Goal: Information Seeking & Learning: Check status

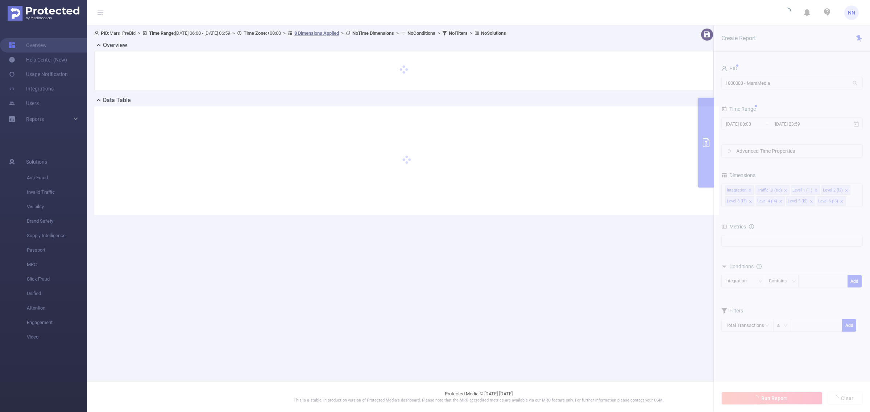
type input "[DATE] 06:00"
type input "[DATE] 06:59"
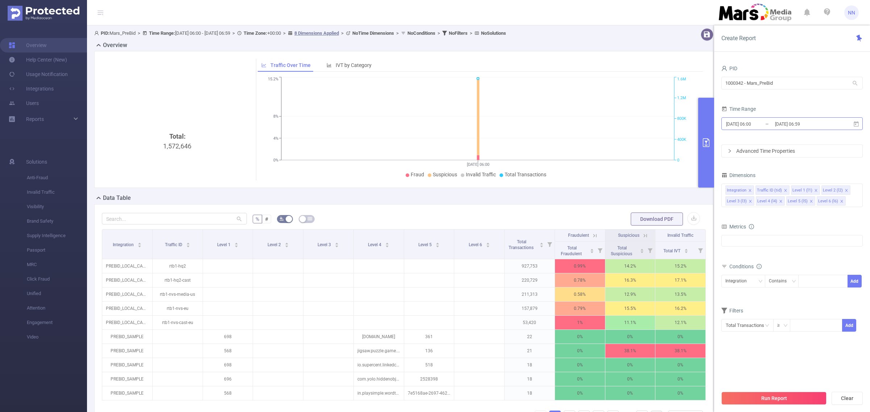
click at [821, 128] on input "[DATE] 06:59" at bounding box center [803, 124] width 59 height 10
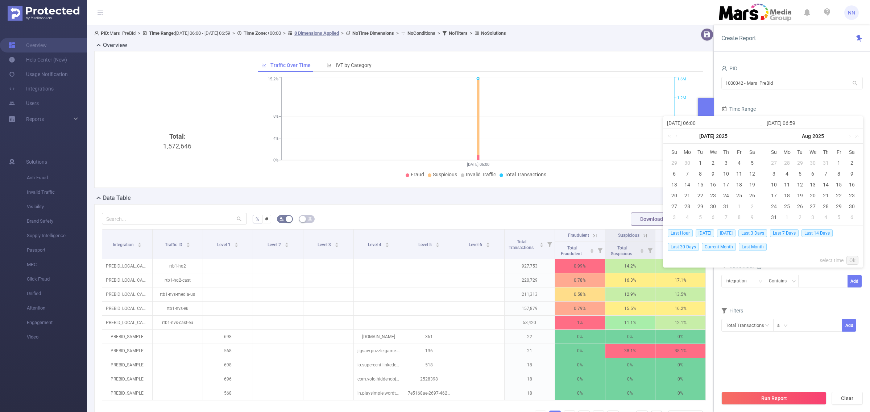
click at [723, 236] on span "[DATE]" at bounding box center [726, 233] width 18 height 8
type input "[DATE] 00:00"
type input "[DATE] 23:59"
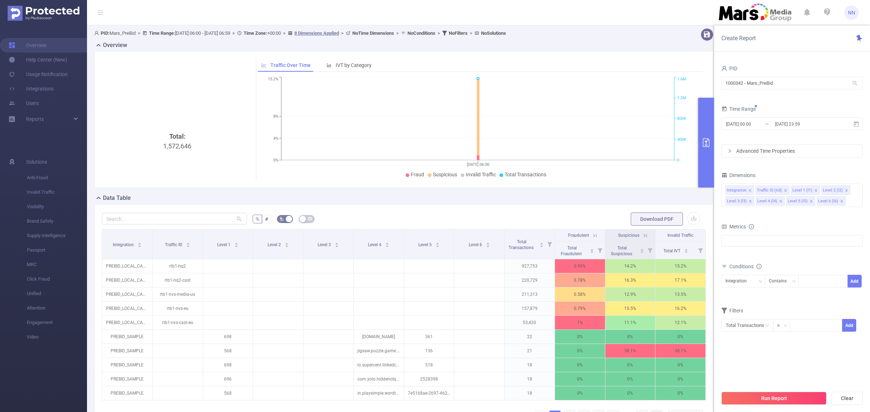
click at [794, 395] on button "Run Report" at bounding box center [773, 398] width 105 height 13
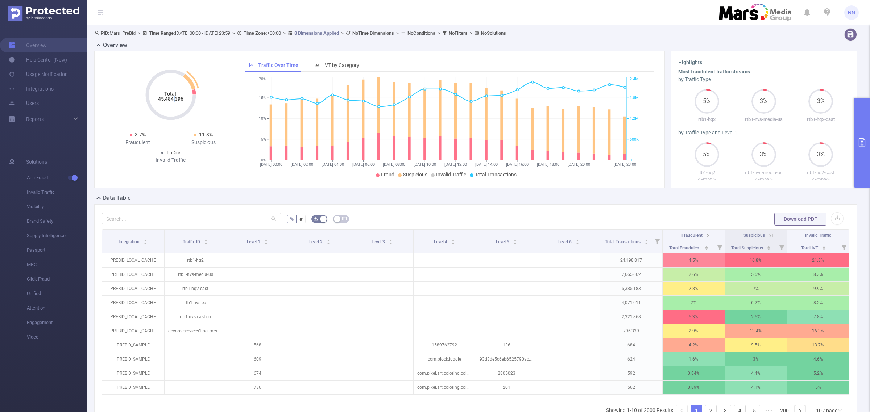
click at [174, 101] on tspan "45,484,396" at bounding box center [170, 99] width 25 height 6
click at [172, 100] on tspan "45,484,396" at bounding box center [170, 99] width 25 height 6
click at [167, 113] on icon "Total: 45,484,396" at bounding box center [170, 95] width 72 height 72
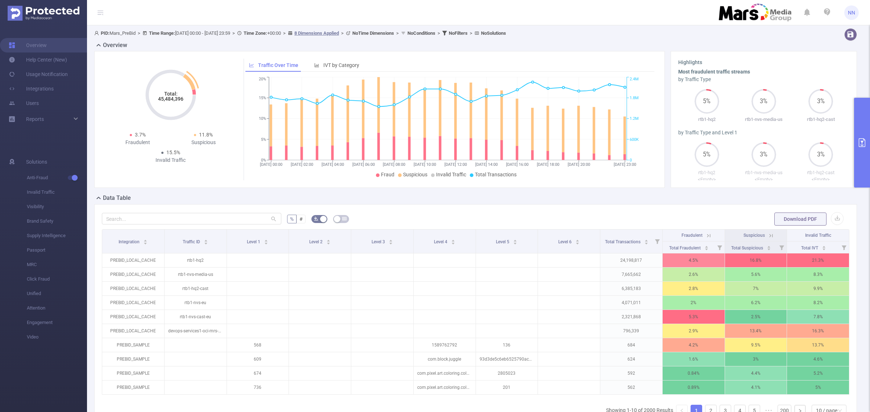
click at [167, 98] on tspan "45,484,396" at bounding box center [170, 99] width 25 height 6
copy tspan "45,484,396"
click at [865, 132] on button "primary" at bounding box center [862, 143] width 16 height 90
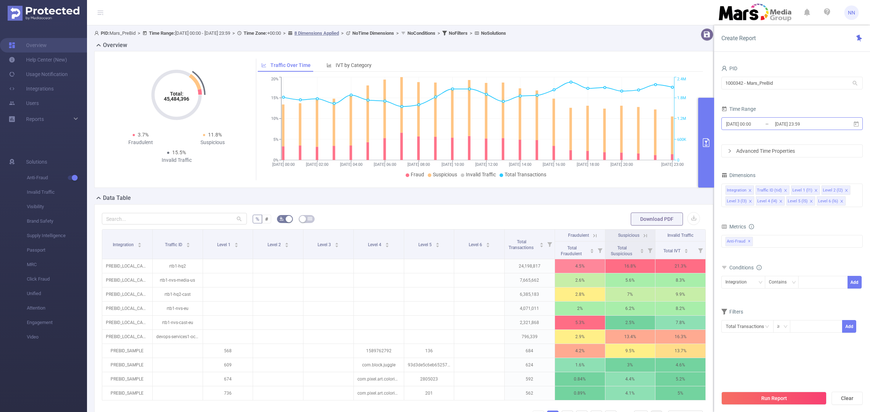
click at [803, 124] on input "[DATE] 23:59" at bounding box center [803, 124] width 59 height 10
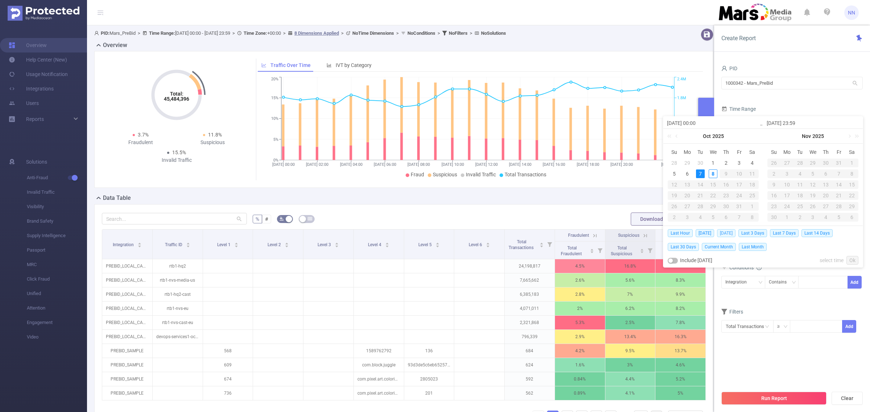
click at [735, 231] on span "[DATE]" at bounding box center [726, 233] width 18 height 8
click at [739, 231] on div "Metrics" at bounding box center [791, 228] width 141 height 12
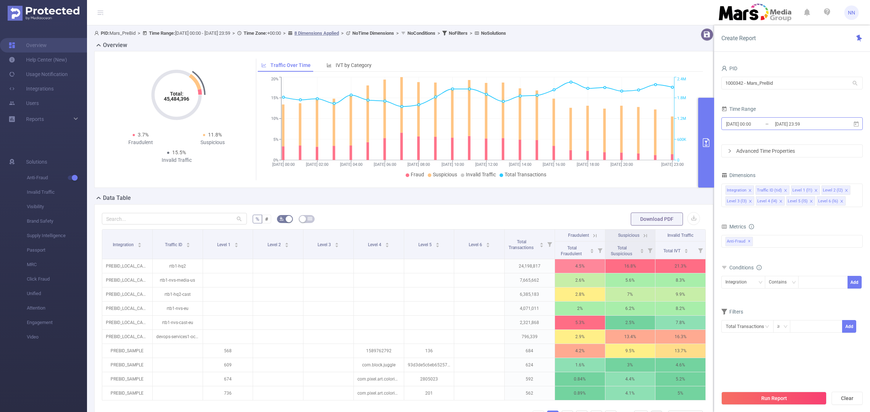
click at [786, 129] on span "[DATE] 00:00 _ [DATE] 23:59" at bounding box center [791, 123] width 141 height 13
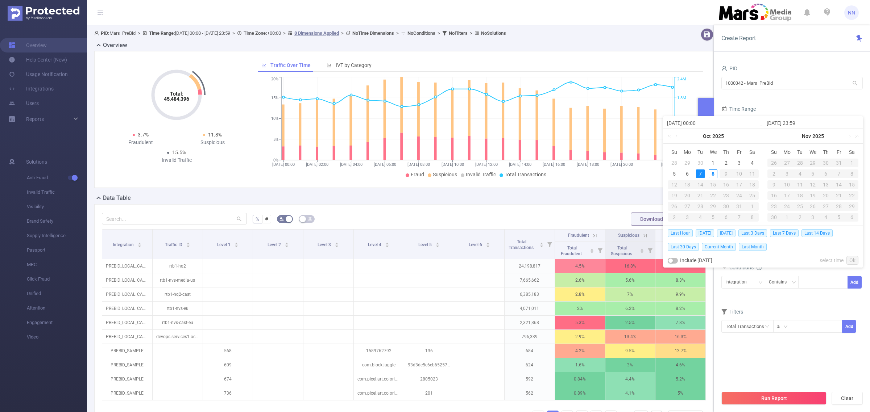
click at [725, 234] on span "[DATE]" at bounding box center [726, 233] width 18 height 8
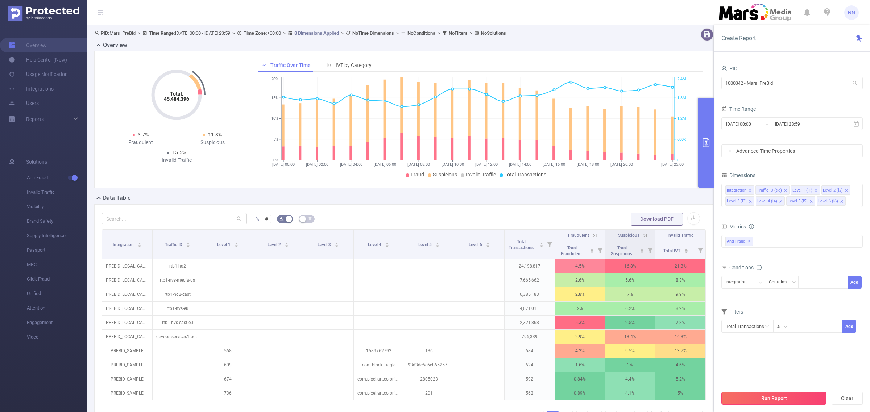
click at [774, 395] on button "Run Report" at bounding box center [773, 398] width 105 height 13
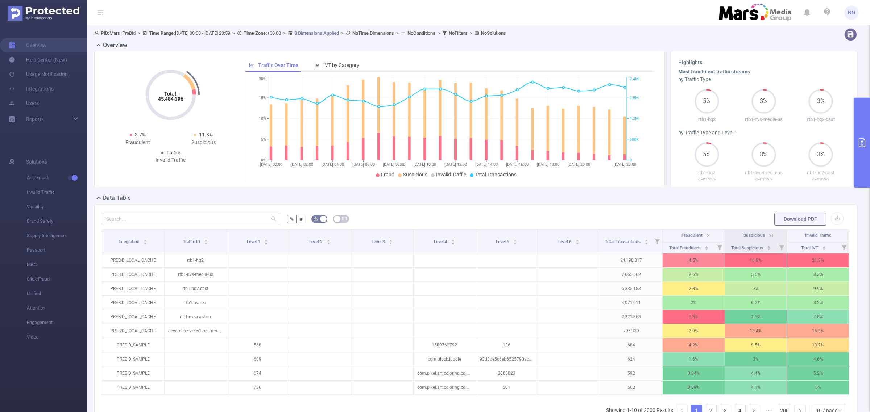
click at [172, 101] on tspan "45,484,396" at bounding box center [170, 99] width 25 height 6
copy tspan "45,484,396"
click at [857, 142] on icon "primary" at bounding box center [861, 142] width 9 height 9
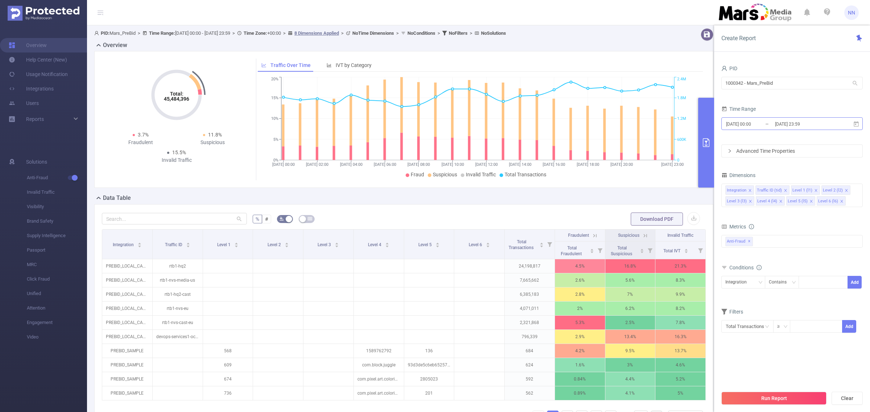
click at [810, 127] on input "[DATE] 23:59" at bounding box center [803, 124] width 59 height 10
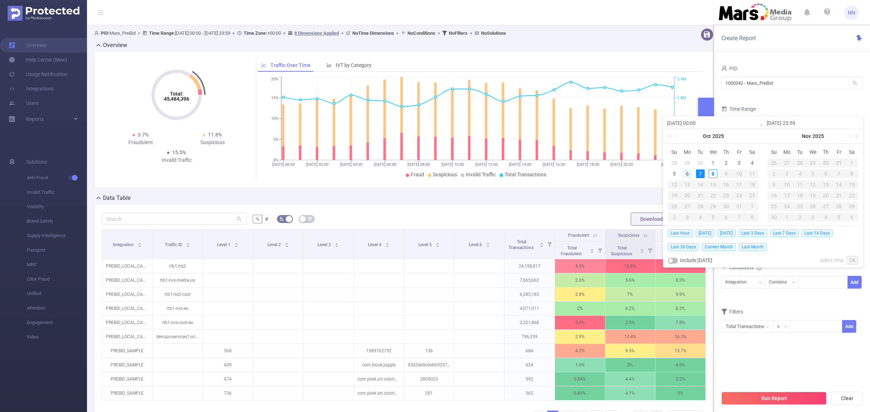
click at [686, 174] on div "6" at bounding box center [687, 174] width 9 height 9
type input "[DATE] 00:00"
type input "[DATE] 23:59"
type input "[DATE] 00:00"
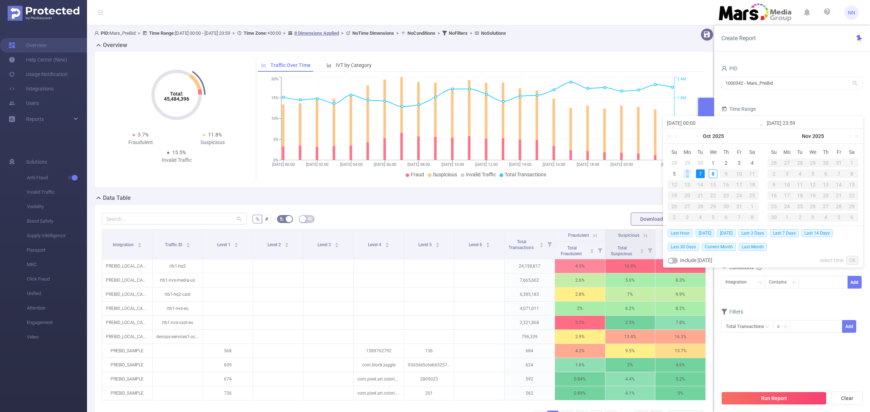
type input "[DATE] 23:59"
click at [854, 259] on link "Ok" at bounding box center [852, 260] width 12 height 9
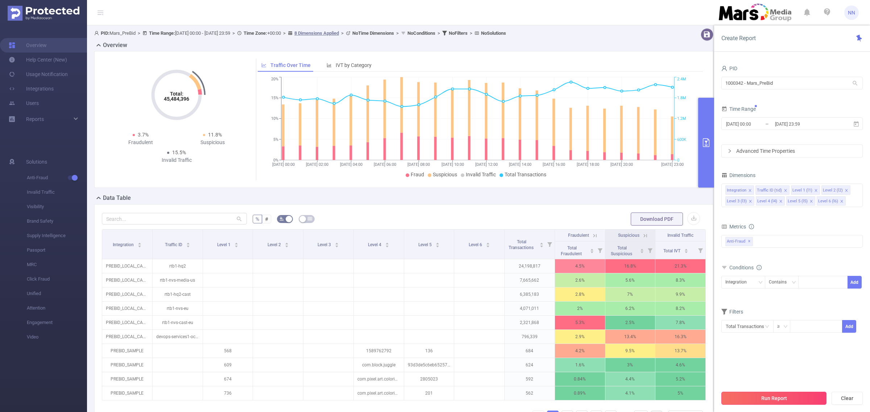
click at [771, 403] on button "Run Report" at bounding box center [773, 398] width 105 height 13
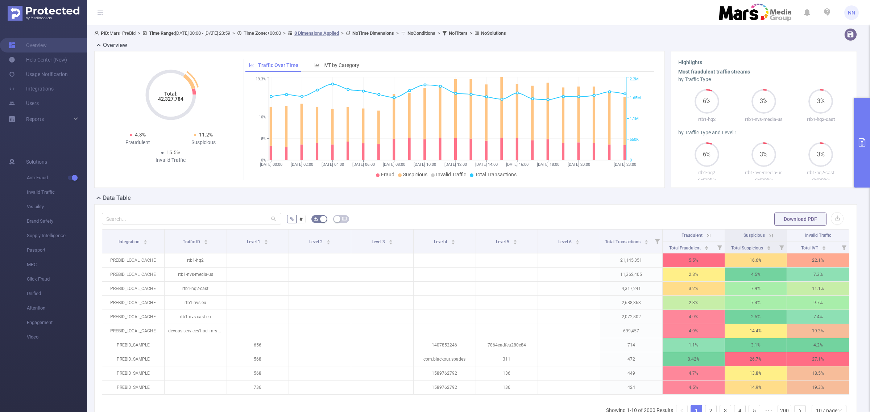
click at [169, 104] on icon "Total: 42,327,784" at bounding box center [170, 95] width 72 height 72
click at [170, 98] on tspan "42,327,784" at bounding box center [170, 99] width 25 height 6
copy tspan "42,327,784"
click at [859, 125] on button "primary" at bounding box center [862, 143] width 16 height 90
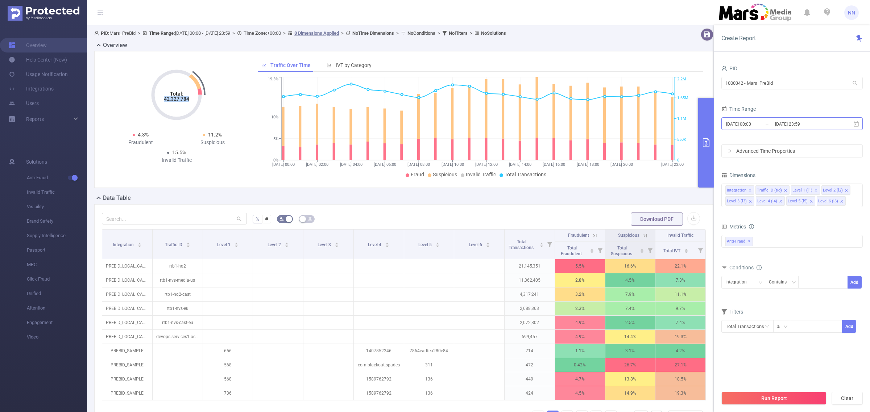
click at [823, 120] on input "[DATE] 23:59" at bounding box center [803, 124] width 59 height 10
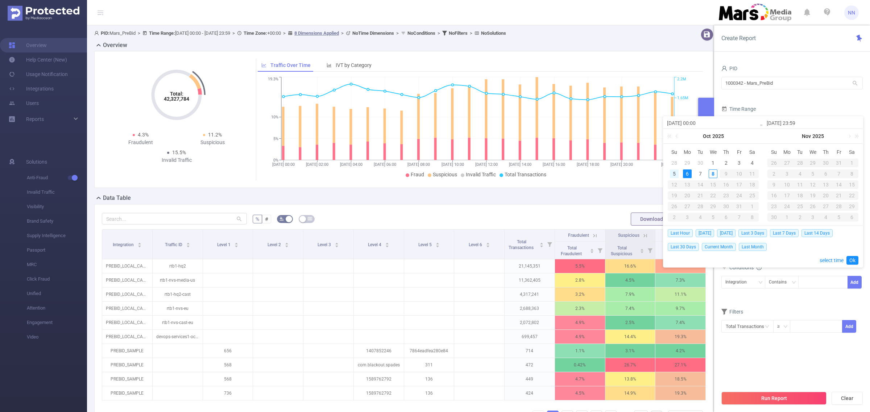
click at [675, 173] on div "5" at bounding box center [674, 174] width 9 height 9
type input "[DATE] 00:00"
type input "[DATE] 23:59"
type input "[DATE] 00:00"
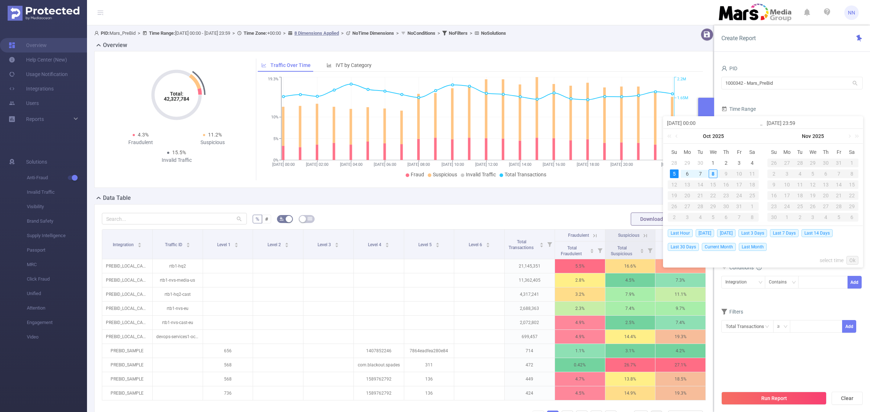
type input "[DATE] 23:59"
click at [854, 263] on link "Ok" at bounding box center [852, 260] width 12 height 9
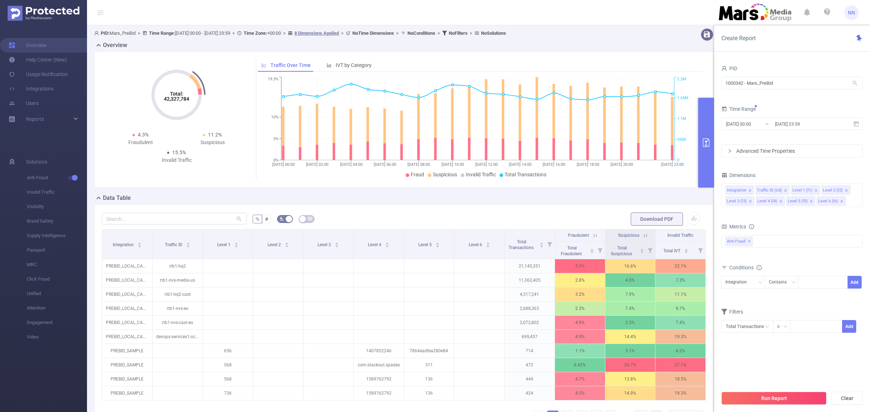
click at [794, 398] on button "Run Report" at bounding box center [773, 398] width 105 height 13
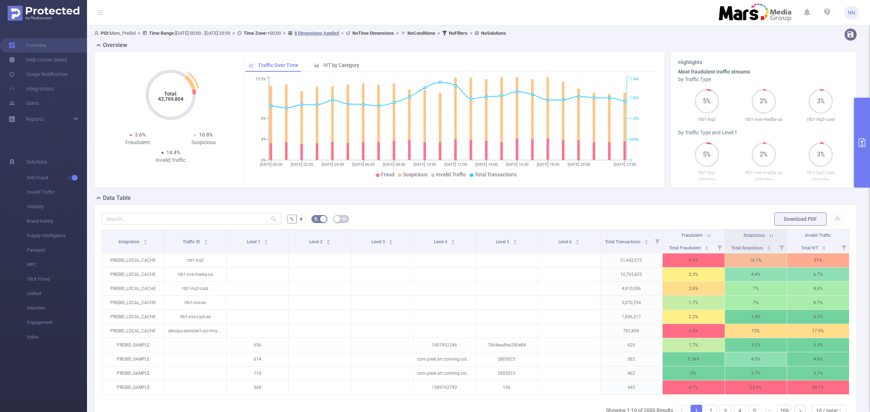
click at [156, 101] on icon "Total: 42,769,804" at bounding box center [170, 95] width 72 height 72
copy tspan "42,769,804"
click at [856, 129] on button "primary" at bounding box center [862, 143] width 16 height 90
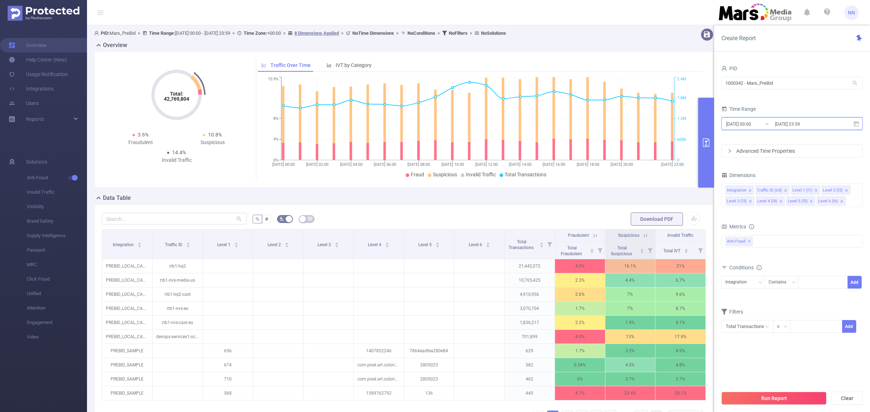
click at [828, 118] on span "[DATE] 00:00 _ [DATE] 23:59" at bounding box center [791, 123] width 141 height 13
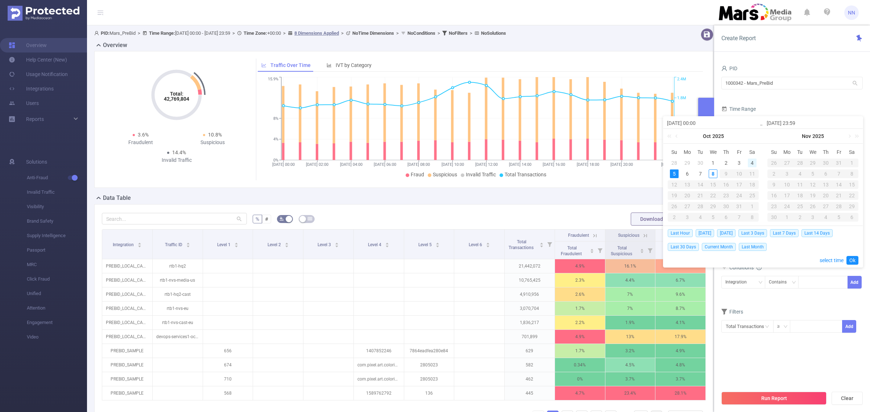
click at [754, 163] on div "4" at bounding box center [752, 163] width 9 height 9
type input "[DATE] 00:00"
type input "[DATE] 23:59"
type input "[DATE] 00:00"
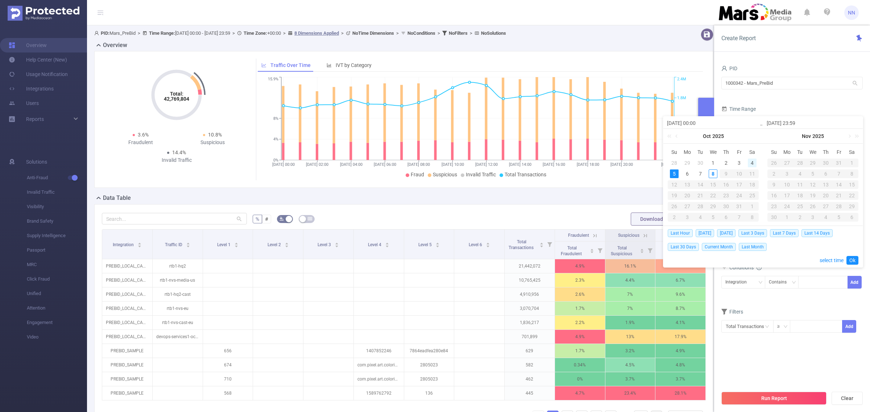
type input "[DATE] 23:59"
click at [853, 261] on link "Ok" at bounding box center [852, 260] width 12 height 9
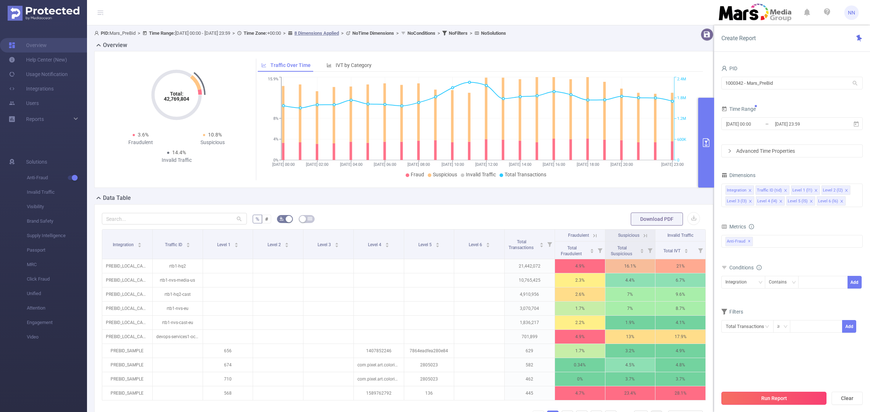
click at [801, 394] on button "Run Report" at bounding box center [773, 398] width 105 height 13
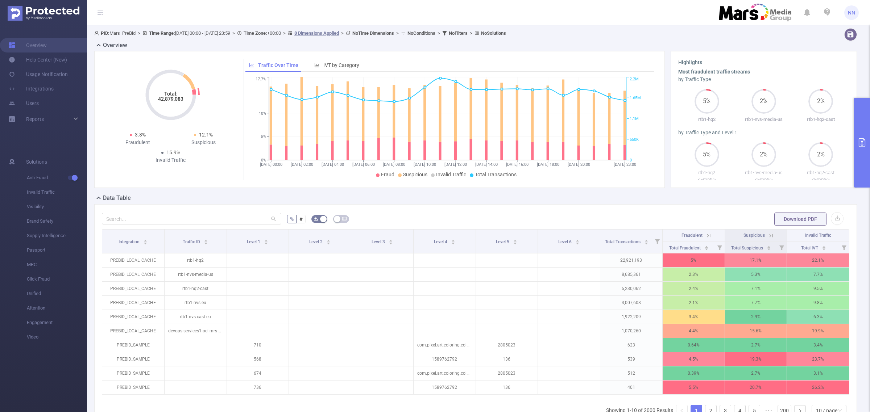
click at [176, 99] on tspan "42,879,083" at bounding box center [170, 99] width 25 height 6
copy tspan "42,879,083"
click at [865, 134] on button "primary" at bounding box center [862, 143] width 16 height 90
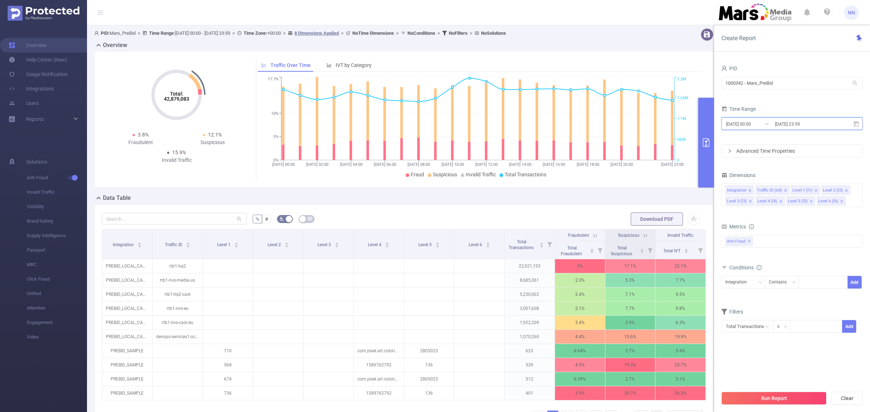
click at [838, 124] on span "[DATE] 00:00 _ [DATE] 23:59" at bounding box center [791, 123] width 141 height 13
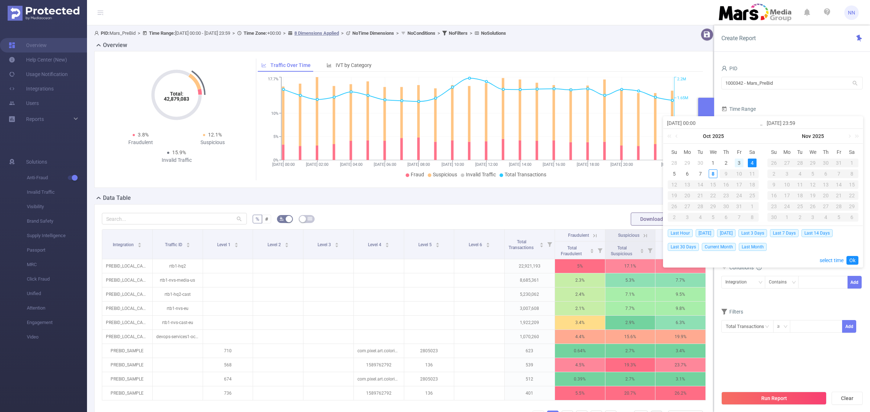
click at [734, 165] on div "3" at bounding box center [738, 163] width 9 height 9
type input "[DATE] 00:00"
type input "[DATE] 23:59"
type input "[DATE] 00:00"
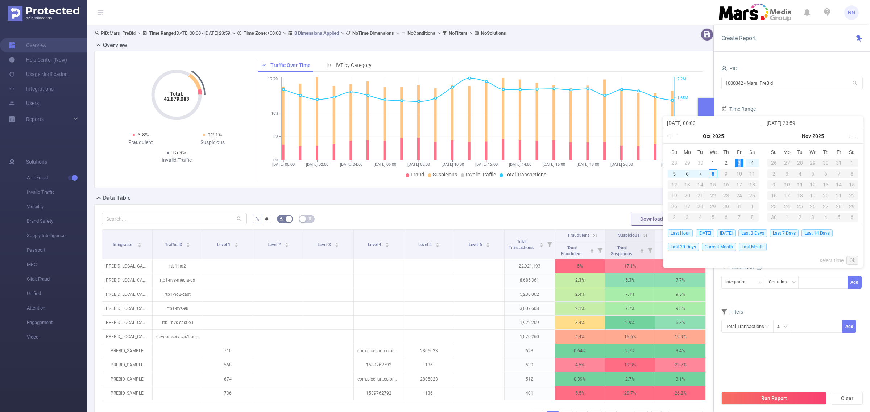
type input "[DATE] 23:59"
click at [855, 259] on link "Ok" at bounding box center [852, 260] width 12 height 9
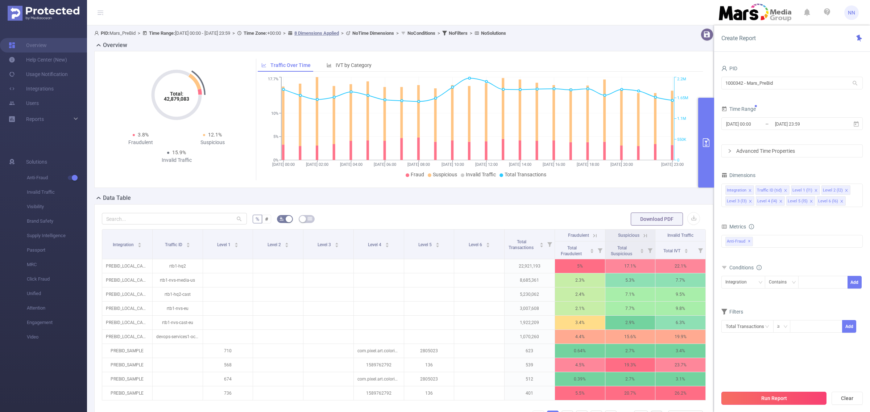
click at [805, 403] on button "Run Report" at bounding box center [773, 398] width 105 height 13
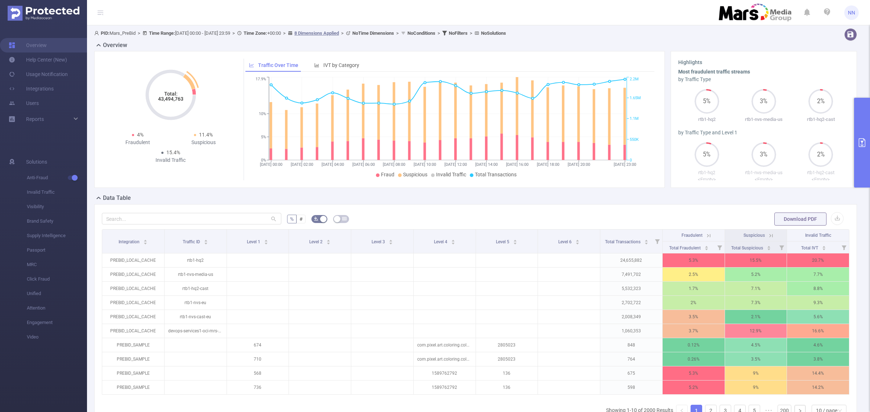
click at [179, 99] on tspan "43,494,763" at bounding box center [170, 99] width 25 height 6
copy tspan "43,494,763"
click at [865, 125] on button "primary" at bounding box center [862, 143] width 16 height 90
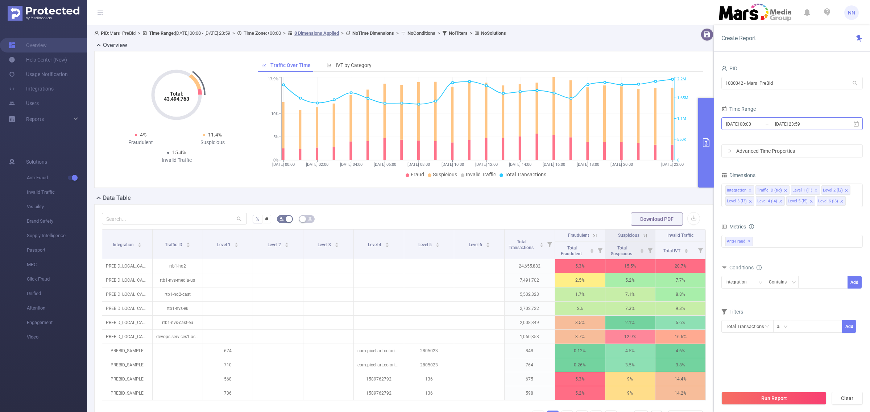
click at [823, 120] on input "[DATE] 23:59" at bounding box center [803, 124] width 59 height 10
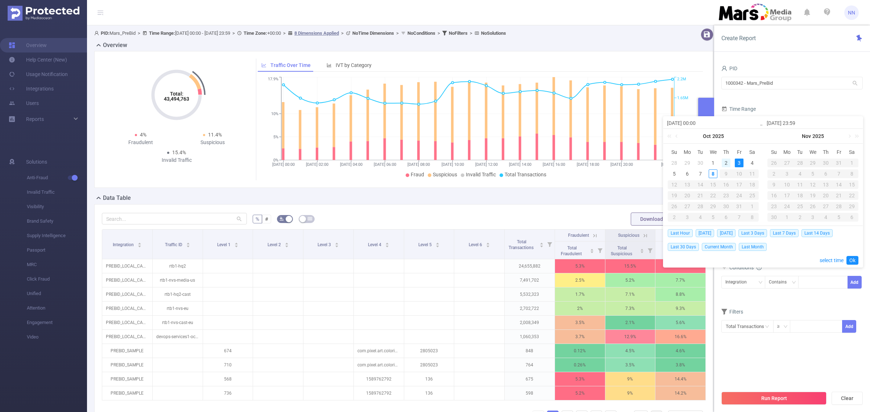
click at [727, 163] on div "2" at bounding box center [725, 163] width 9 height 9
type input "[DATE] 00:00"
type input "[DATE] 23:59"
type input "[DATE] 00:00"
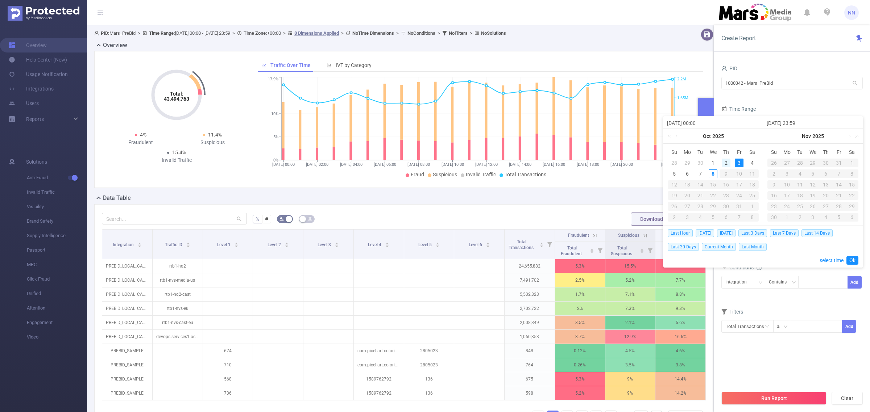
type input "[DATE] 23:59"
click at [852, 262] on link "Ok" at bounding box center [852, 260] width 12 height 9
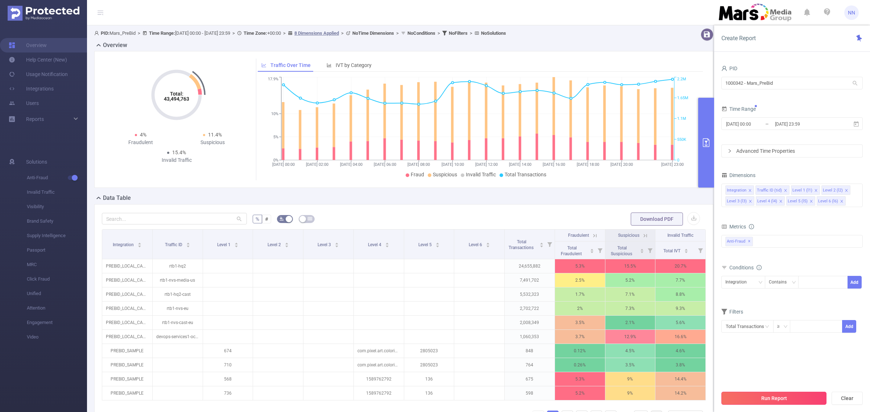
click at [794, 396] on button "Run Report" at bounding box center [773, 398] width 105 height 13
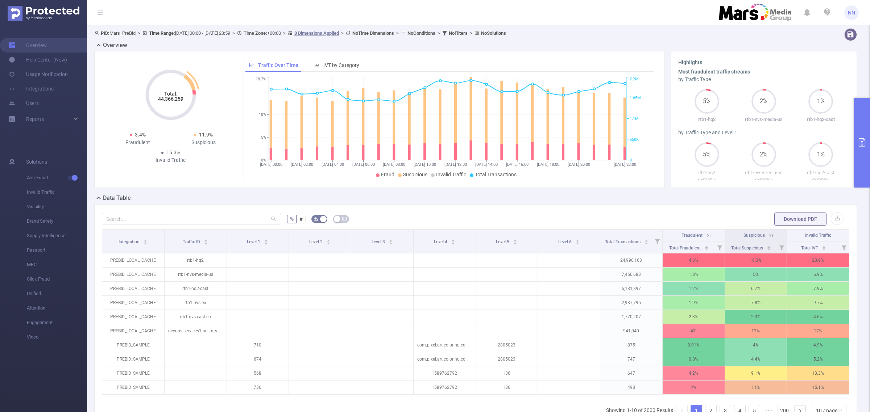
click at [179, 97] on tspan "44,366,259" at bounding box center [170, 99] width 25 height 6
copy tspan "44,366,259"
click at [857, 142] on button "primary" at bounding box center [862, 143] width 16 height 90
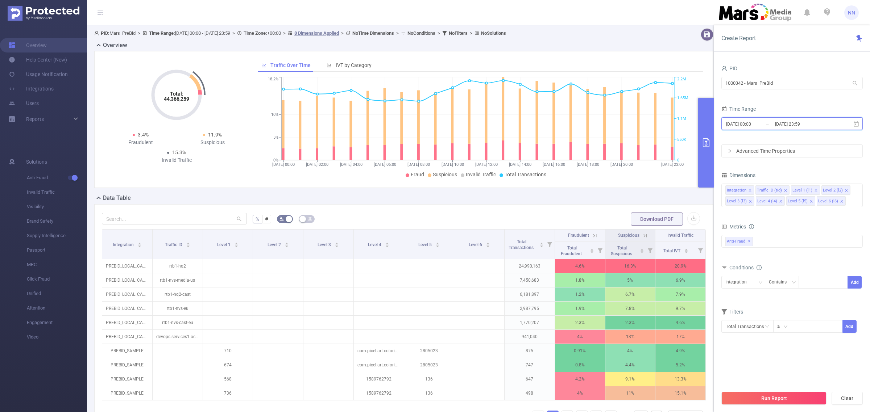
click at [802, 118] on span "[DATE] 00:00 _ [DATE] 23:59" at bounding box center [791, 123] width 141 height 13
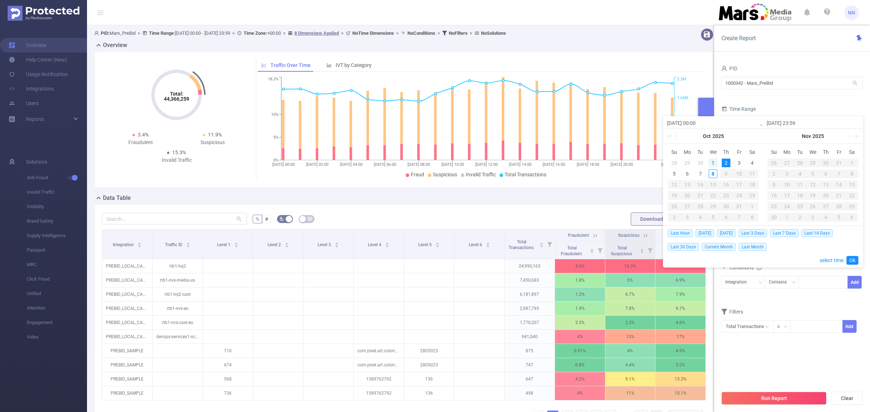
click at [711, 160] on div "1" at bounding box center [712, 163] width 9 height 9
type input "[DATE] 00:00"
type input "[DATE] 23:59"
type input "[DATE] 00:00"
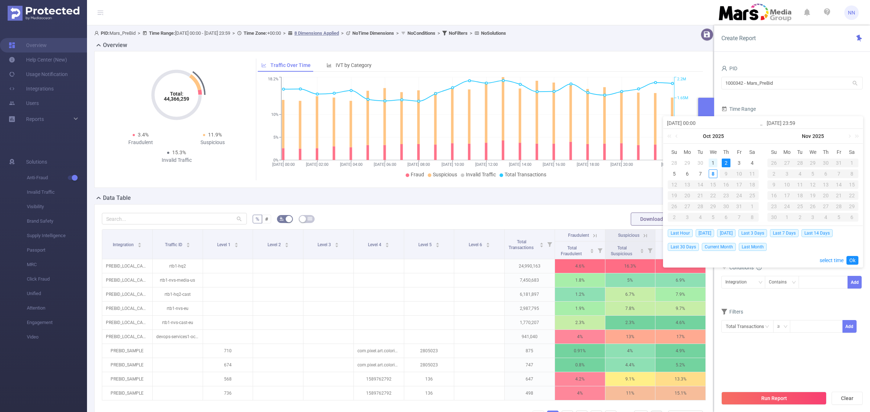
type input "[DATE] 23:59"
click at [847, 258] on link "Ok" at bounding box center [852, 260] width 12 height 9
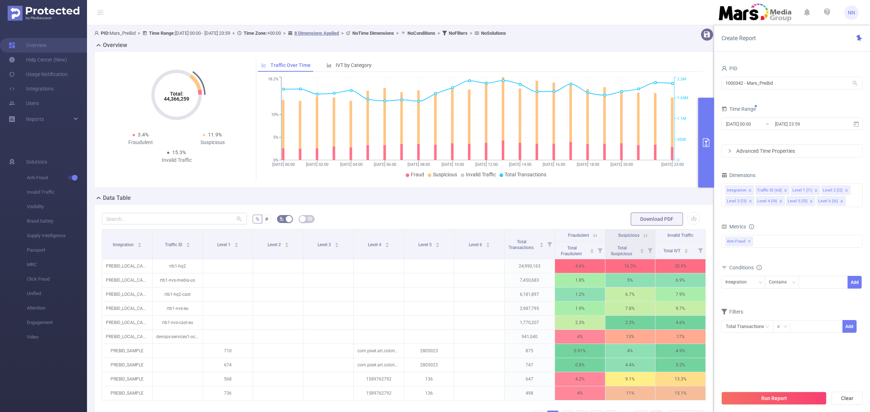
drag, startPoint x: 798, startPoint y: 397, endPoint x: 771, endPoint y: 390, distance: 28.7
click at [798, 397] on button "Run Report" at bounding box center [773, 398] width 105 height 13
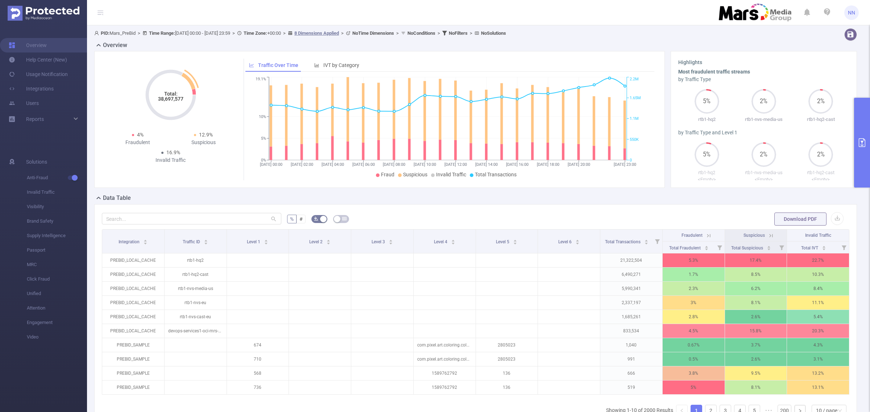
click at [167, 98] on tspan "38,697,577" at bounding box center [170, 99] width 25 height 6
copy tspan "38,697,577"
